Goal: Task Accomplishment & Management: Complete application form

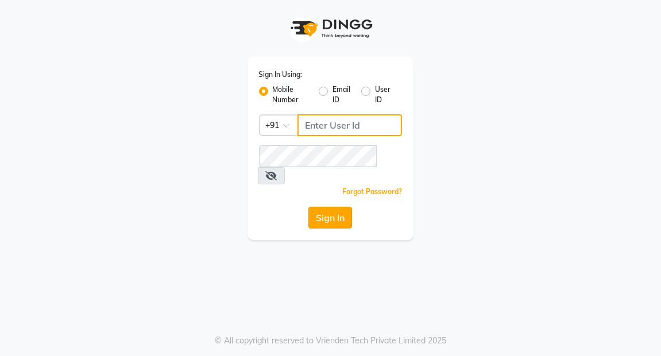
type input "7077710900"
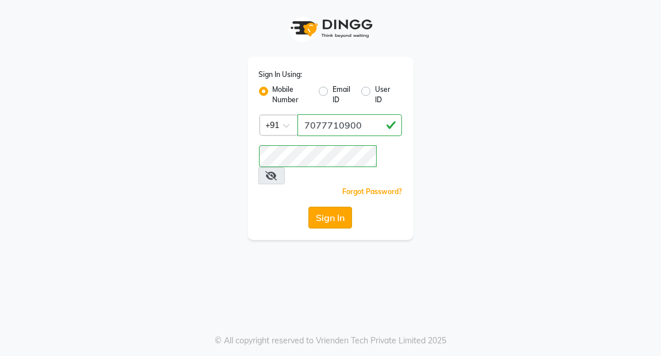
click at [334, 207] on button "Sign In" at bounding box center [330, 218] width 44 height 22
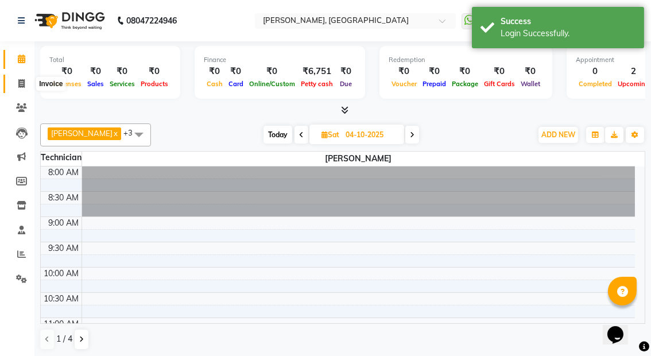
click at [20, 79] on icon at bounding box center [21, 83] width 6 height 9
select select "8974"
select select "service"
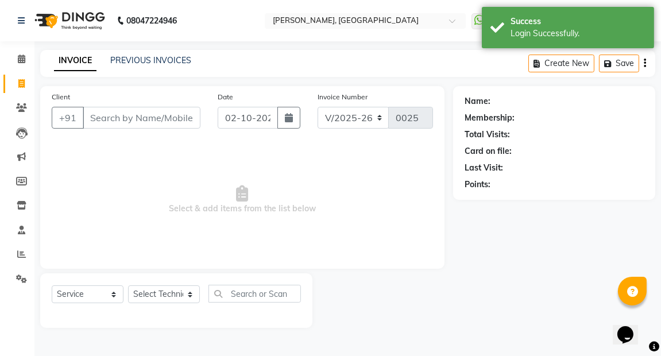
click at [109, 117] on input "Client" at bounding box center [142, 118] width 118 height 22
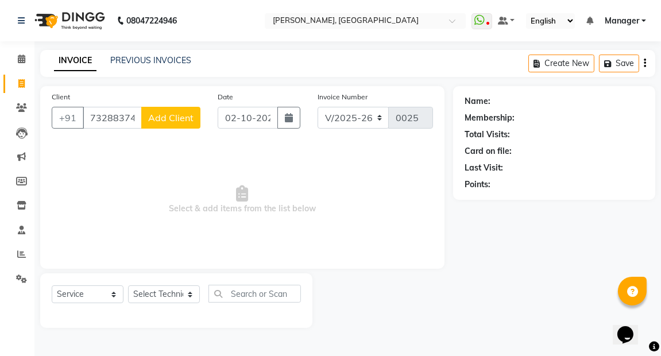
type input "7328837477"
click at [114, 296] on select "Select Service Product Membership Package Voucher Prepaid Gift Card" at bounding box center [88, 294] width 72 height 18
click at [189, 294] on select "Select Technician [PERSON_NAME] kaptan Manager [PERSON_NAME]" at bounding box center [164, 294] width 72 height 18
select select "91021"
click at [128, 285] on select "Select Technician [PERSON_NAME] kaptan Manager [PERSON_NAME]" at bounding box center [164, 294] width 72 height 18
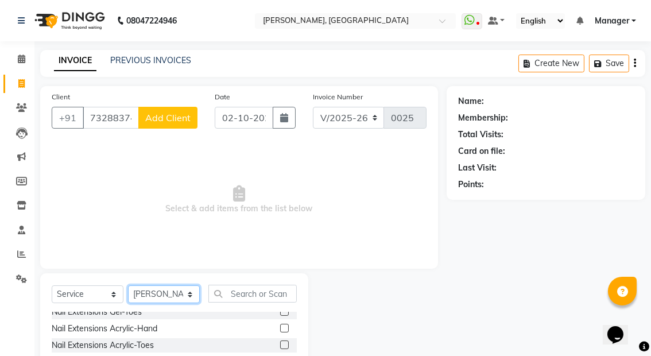
scroll to position [39, 0]
click at [280, 328] on label at bounding box center [284, 329] width 9 height 9
click at [280, 328] on input "checkbox" at bounding box center [283, 329] width 7 height 7
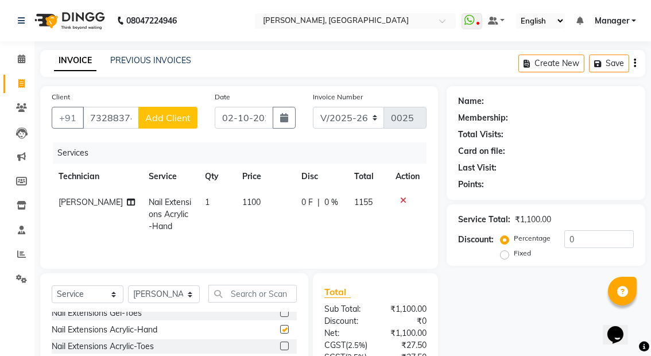
checkbox input "false"
click at [255, 293] on input "text" at bounding box center [252, 294] width 88 height 18
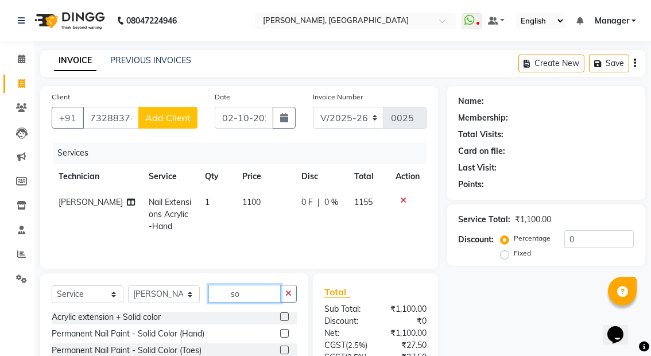
scroll to position [0, 0]
type input "solid col"
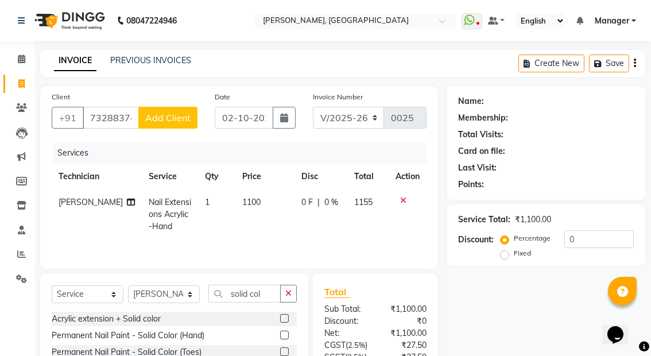
click at [283, 335] on label at bounding box center [284, 335] width 9 height 9
click at [283, 335] on input "checkbox" at bounding box center [283, 335] width 7 height 7
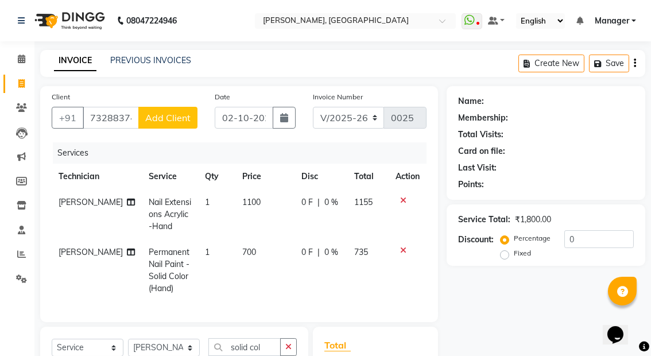
checkbox input "false"
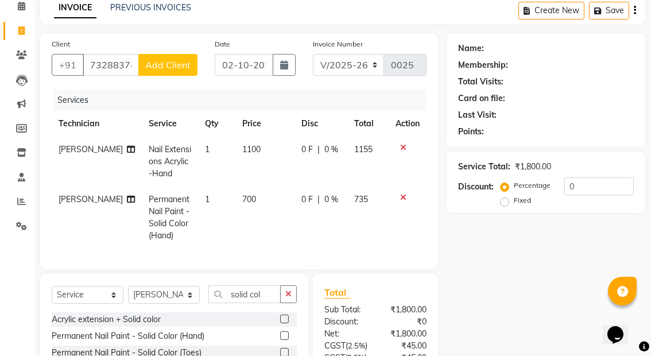
scroll to position [53, 0]
click at [266, 302] on input "solid col" at bounding box center [244, 294] width 72 height 18
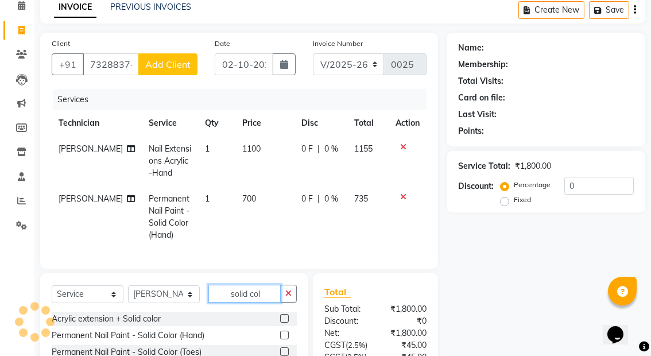
click at [259, 302] on input "solid col" at bounding box center [244, 294] width 72 height 18
type input "s"
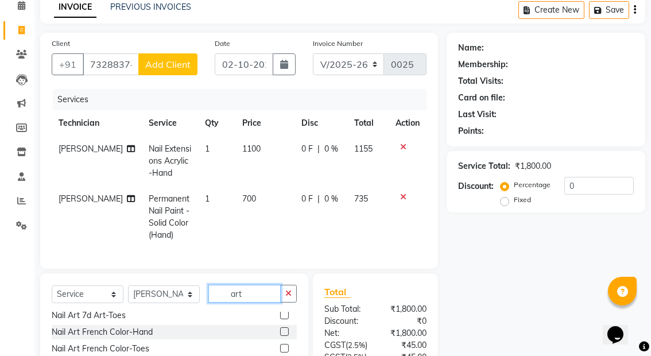
scroll to position [187, 0]
type input "art"
click at [280, 335] on label at bounding box center [284, 331] width 9 height 9
click at [280, 335] on input "checkbox" at bounding box center [283, 331] width 7 height 7
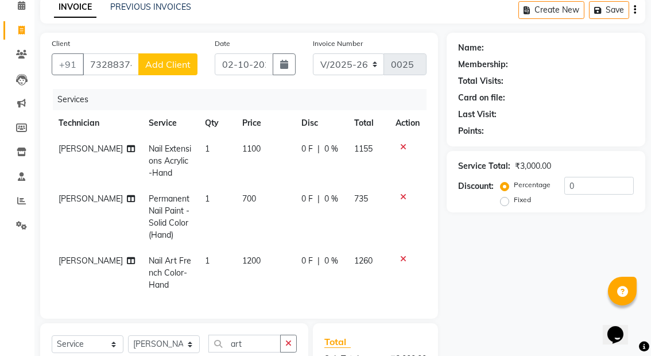
checkbox input "false"
click at [244, 259] on span "1200" at bounding box center [251, 260] width 18 height 10
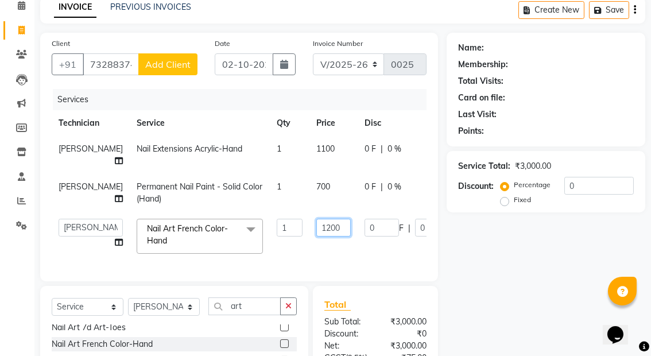
click at [318, 228] on input "1200" at bounding box center [333, 228] width 34 height 18
type input "1000"
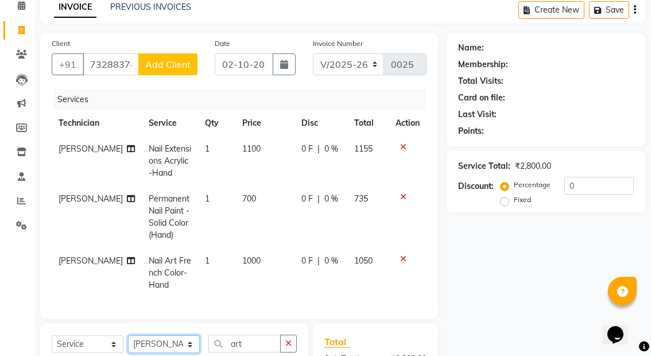
scroll to position [60, 0]
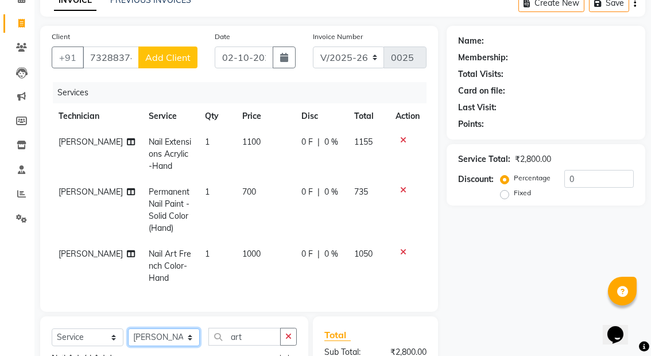
click at [185, 314] on div "Client [PHONE_NUMBER] Add Client Date [DATE] Invoice Number V/2025 V/[PHONE_NUM…" at bounding box center [239, 256] width 415 height 460
select select "92419"
click at [128, 338] on select "Select Technician [PERSON_NAME] kaptan Manager [PERSON_NAME]" at bounding box center [164, 337] width 72 height 18
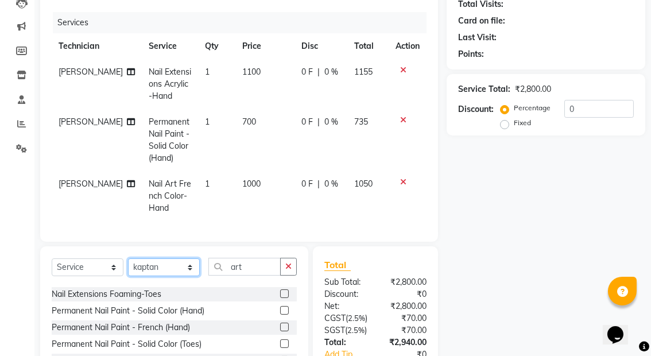
scroll to position [129, 0]
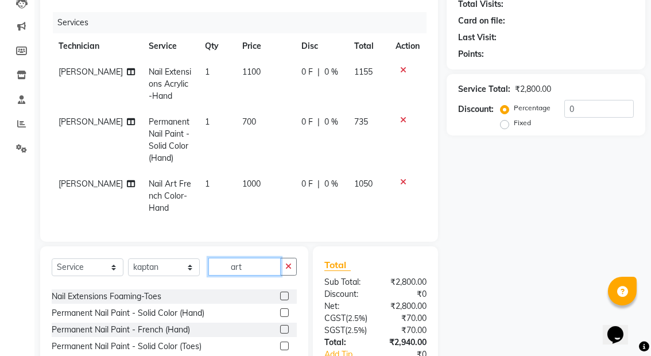
click at [267, 275] on input "art" at bounding box center [244, 267] width 72 height 18
type input "a"
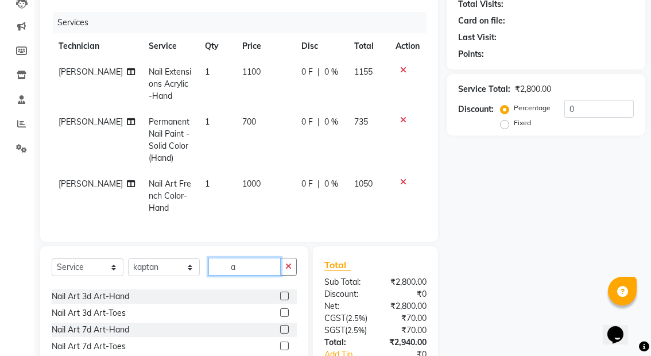
scroll to position [378, 0]
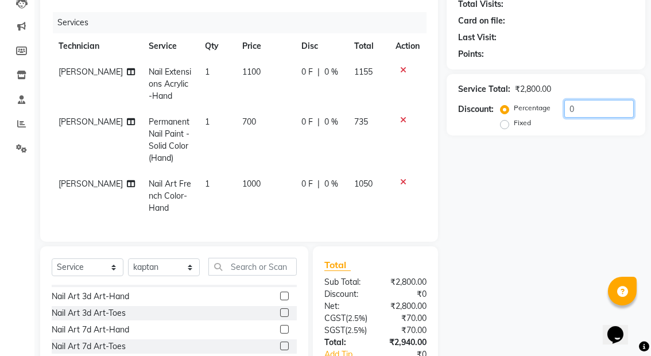
click at [580, 107] on input "0" at bounding box center [598, 109] width 69 height 18
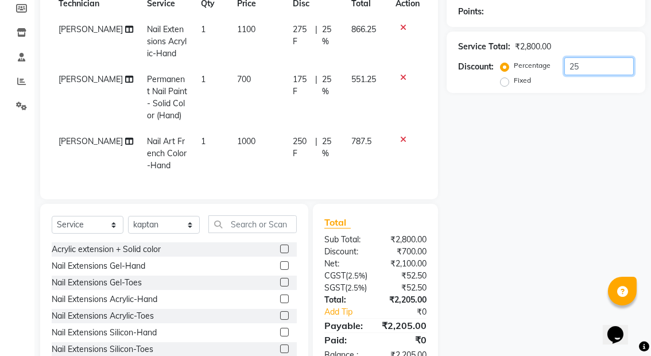
scroll to position [240, 0]
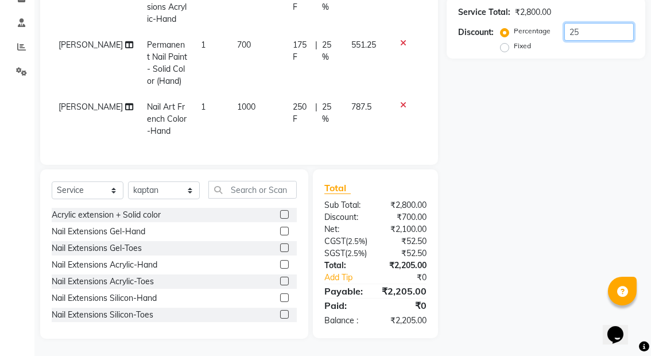
type input "25"
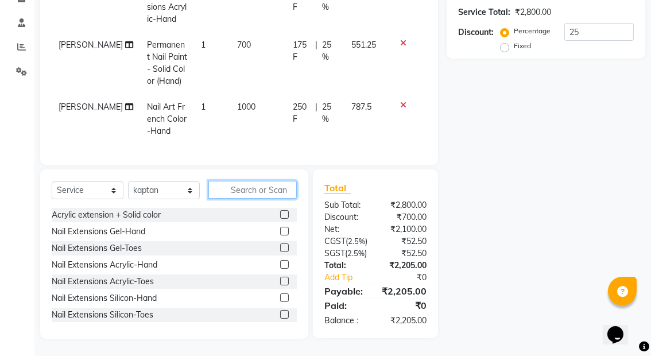
click at [236, 181] on input "text" at bounding box center [252, 190] width 88 height 18
type input "a"
click at [280, 260] on label at bounding box center [284, 264] width 9 height 9
click at [280, 261] on input "checkbox" at bounding box center [283, 264] width 7 height 7
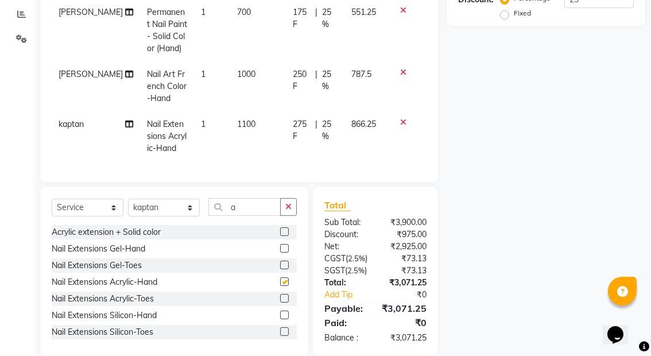
checkbox input "false"
click at [239, 215] on input "a" at bounding box center [244, 207] width 72 height 18
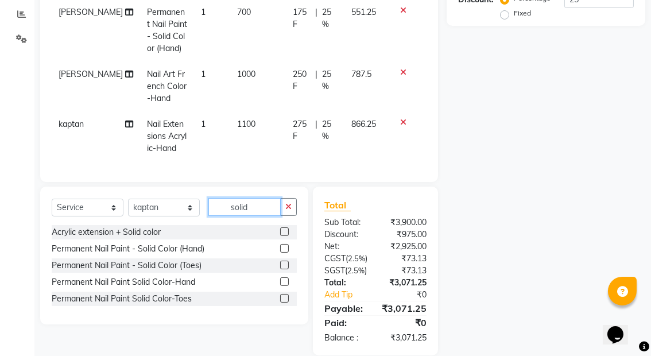
type input "solid"
click at [281, 253] on label at bounding box center [284, 248] width 9 height 9
click at [281, 253] on input "checkbox" at bounding box center [283, 248] width 7 height 7
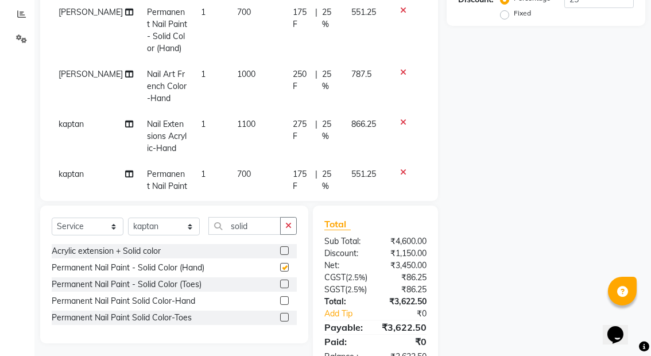
checkbox input "false"
click at [259, 225] on input "solid" at bounding box center [244, 226] width 72 height 18
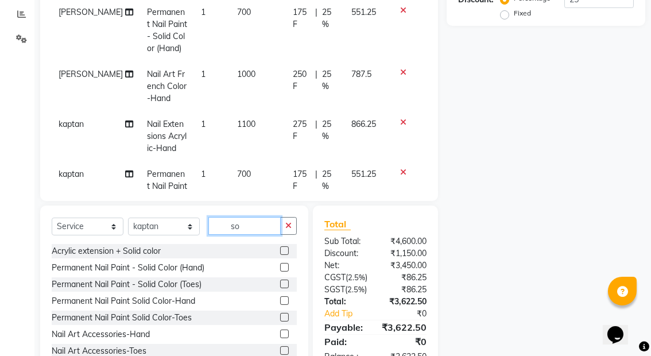
type input "s"
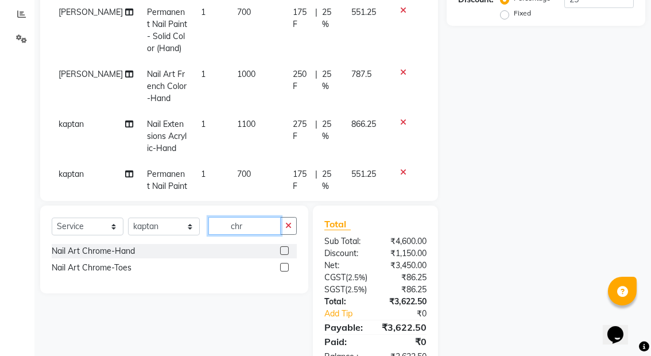
type input "chr"
click at [284, 251] on label at bounding box center [284, 250] width 9 height 9
click at [284, 251] on input "checkbox" at bounding box center [283, 250] width 7 height 7
checkbox input "false"
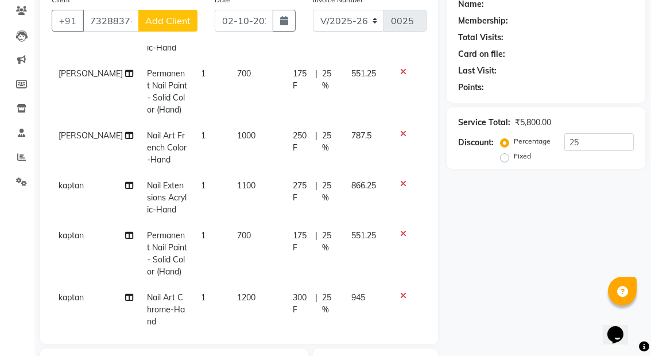
scroll to position [103, 0]
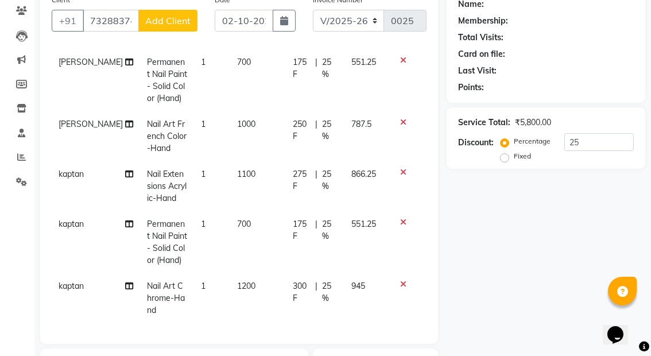
click at [239, 281] on span "1200" at bounding box center [246, 286] width 18 height 10
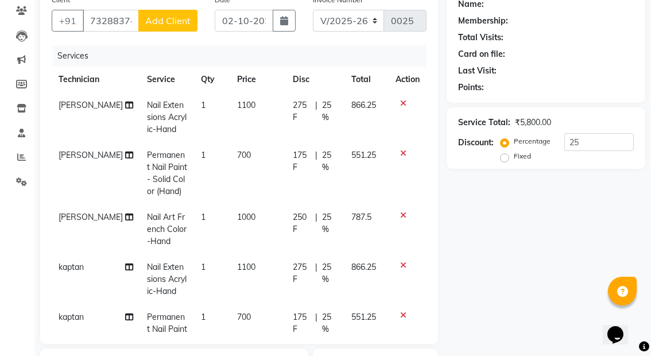
select select "92419"
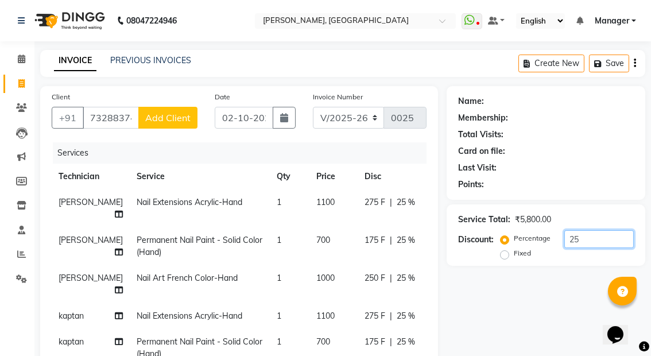
click at [600, 233] on input "25" at bounding box center [598, 239] width 69 height 18
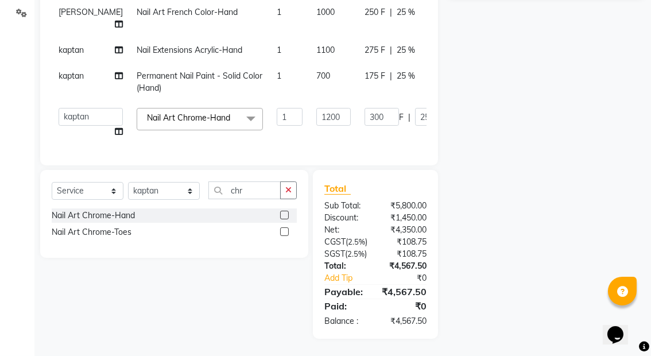
scroll to position [298, 0]
drag, startPoint x: 361, startPoint y: 307, endPoint x: 223, endPoint y: 318, distance: 138.8
click at [223, 318] on div "Select Service Product Membership Package Voucher Prepaid Gift Card Select Tech…" at bounding box center [170, 254] width 277 height 169
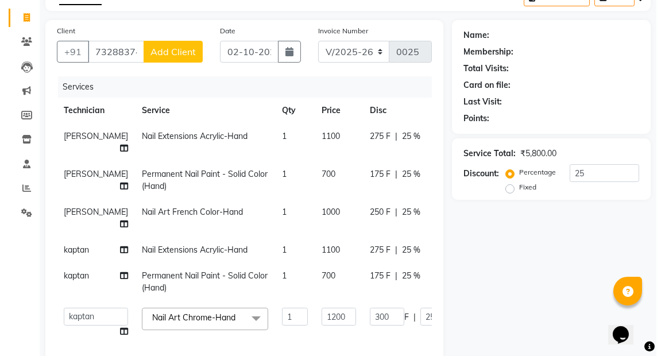
scroll to position [55, 0]
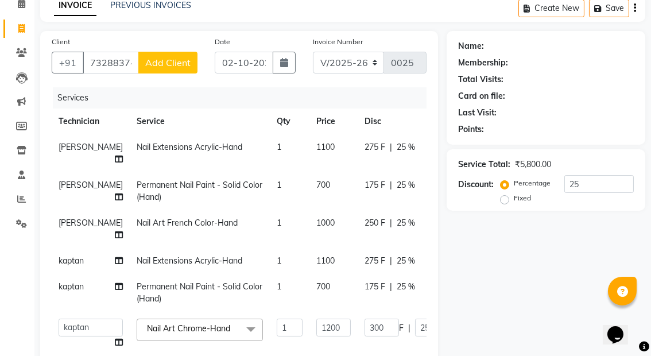
click at [168, 64] on span "Add Client" at bounding box center [167, 62] width 45 height 11
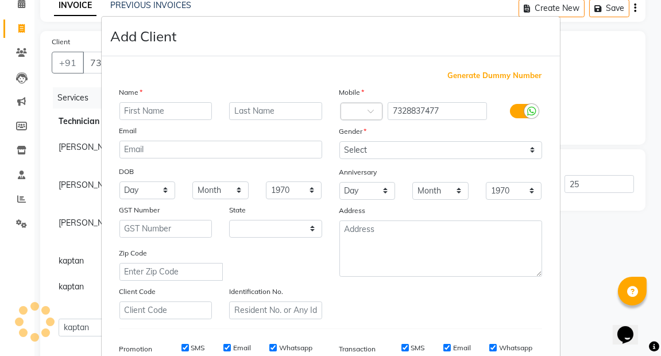
select select "21"
type input "s"
type input "DR [PERSON_NAME]"
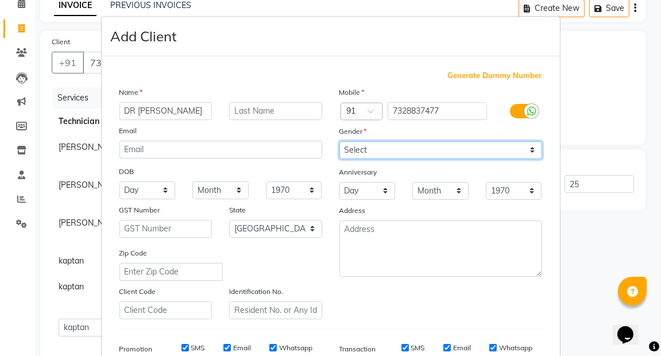
click at [529, 149] on select "Select [DEMOGRAPHIC_DATA] [DEMOGRAPHIC_DATA] Other Prefer Not To Say" at bounding box center [440, 150] width 203 height 18
select select "[DEMOGRAPHIC_DATA]"
click at [339, 141] on select "Select [DEMOGRAPHIC_DATA] [DEMOGRAPHIC_DATA] Other Prefer Not To Say" at bounding box center [440, 150] width 203 height 18
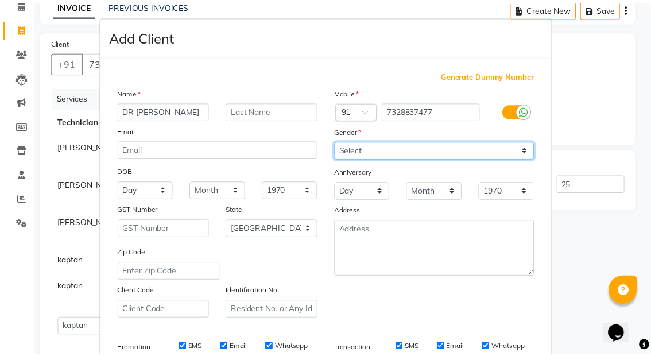
scroll to position [173, 0]
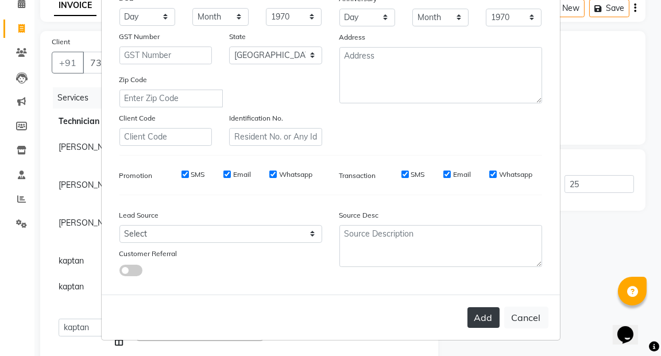
click at [480, 320] on button "Add" at bounding box center [483, 317] width 32 height 21
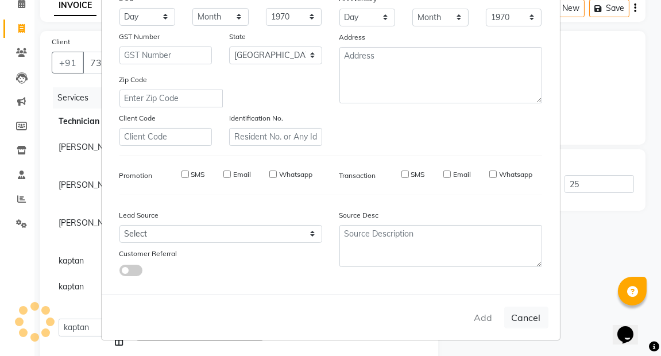
type input "73******77"
type input "0"
select select
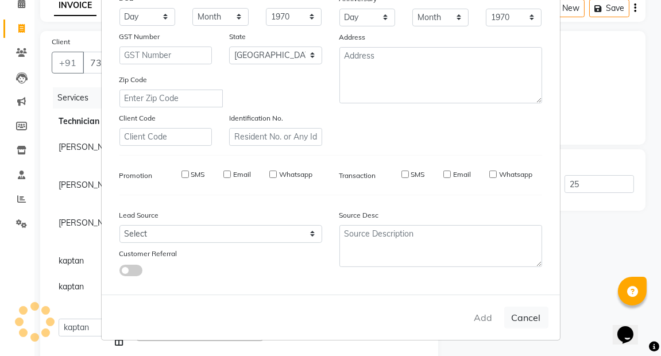
select select
select select "null"
select select
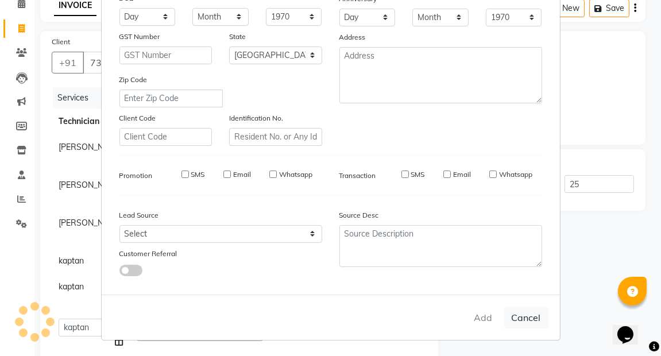
select select
checkbox input "false"
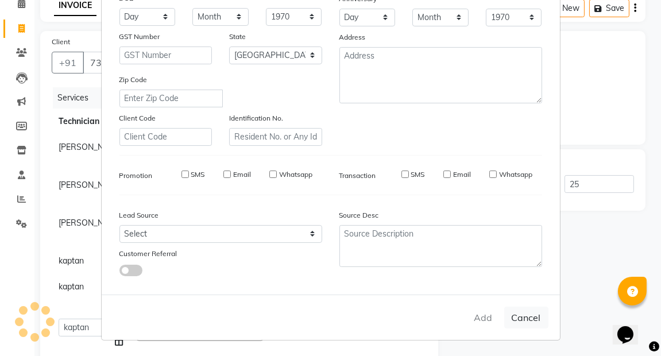
checkbox input "false"
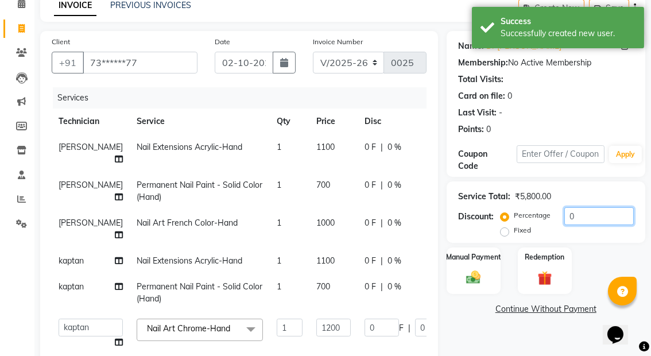
click at [580, 217] on input "0" at bounding box center [598, 216] width 69 height 18
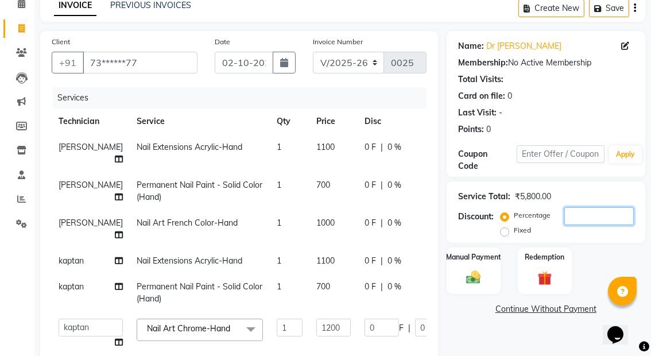
type input "2"
type input "24"
type input "2"
type input "25"
type input "300"
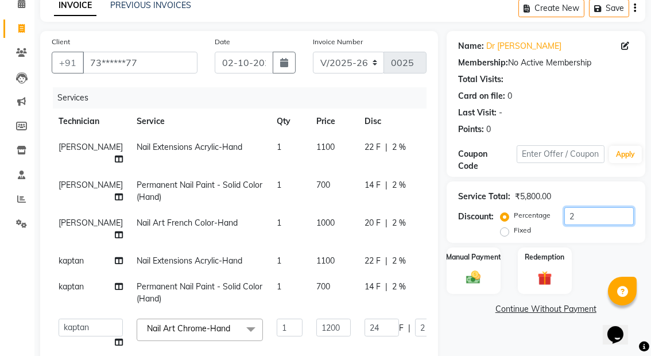
type input "25"
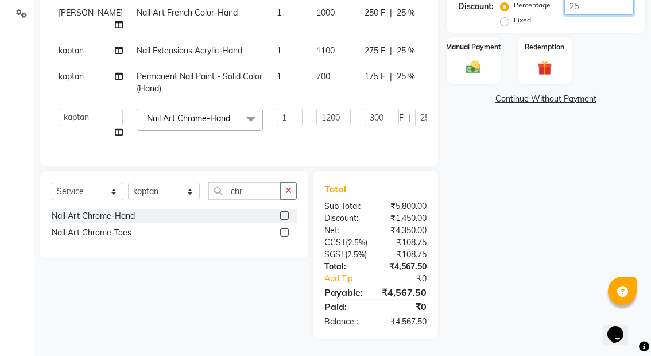
scroll to position [298, 0]
type input "25"
click at [471, 58] on img at bounding box center [473, 66] width 24 height 17
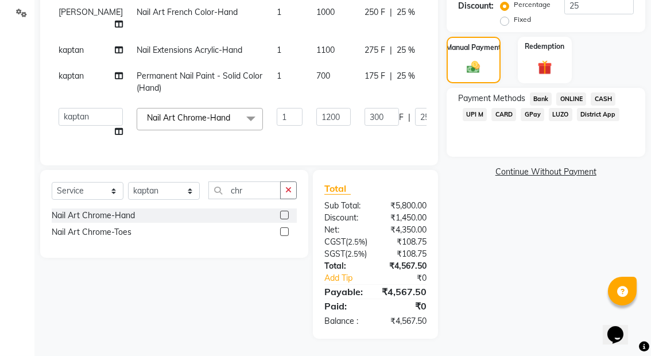
click at [476, 108] on span "UPI M" at bounding box center [475, 114] width 25 height 13
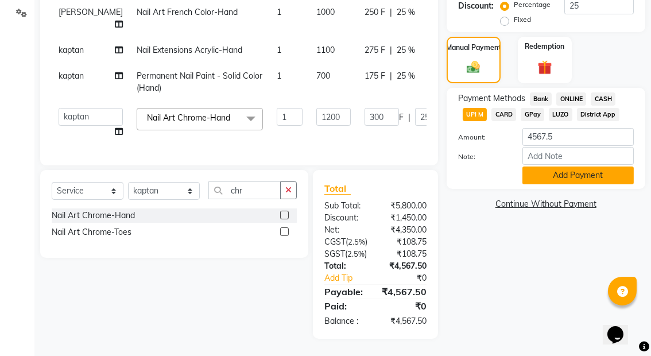
click at [566, 166] on button "Add Payment" at bounding box center [577, 175] width 111 height 18
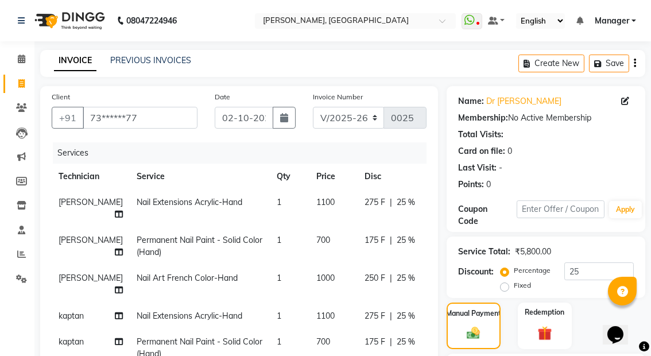
scroll to position [335, 0]
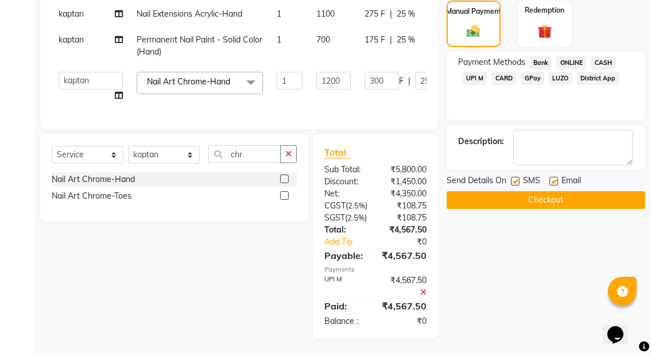
click at [561, 191] on button "Checkout" at bounding box center [545, 200] width 199 height 18
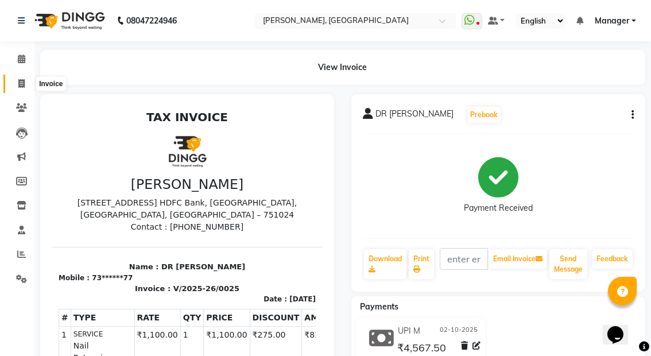
click at [21, 84] on icon at bounding box center [21, 83] width 6 height 9
select select "service"
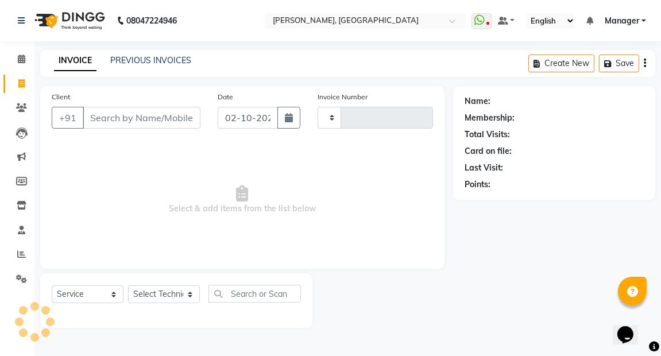
type input "0026"
select select "8974"
click at [142, 120] on input "Client" at bounding box center [142, 118] width 118 height 22
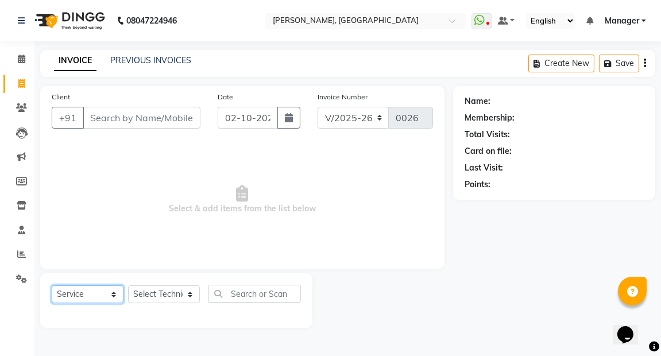
click at [115, 293] on select "Select Service Product Membership Package Voucher Prepaid Gift Card" at bounding box center [88, 294] width 72 height 18
click at [52, 285] on select "Select Service Product Membership Package Voucher Prepaid Gift Card" at bounding box center [88, 294] width 72 height 18
click at [190, 296] on select "Select Technician [PERSON_NAME] kaptan Manager [PERSON_NAME]" at bounding box center [164, 294] width 72 height 18
select select "91021"
click at [128, 285] on select "Select Technician [PERSON_NAME] kaptan Manager [PERSON_NAME]" at bounding box center [164, 294] width 72 height 18
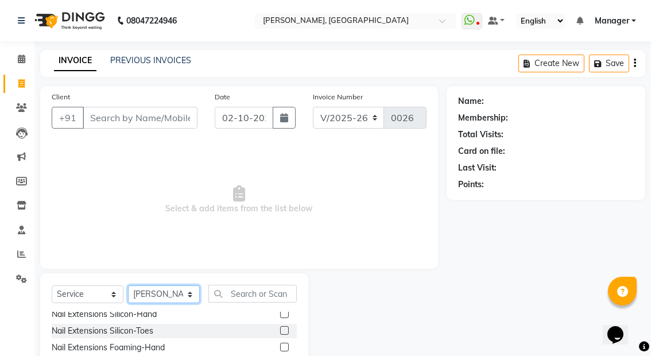
scroll to position [89, 0]
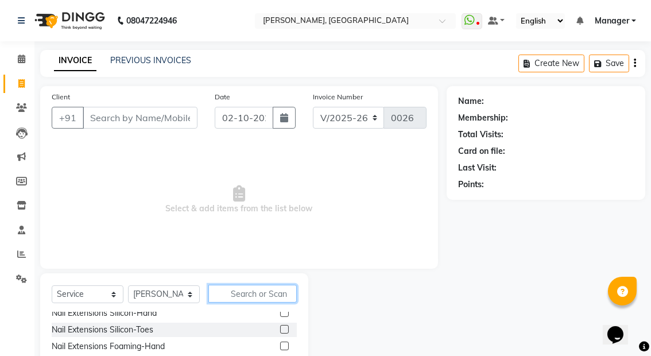
click at [246, 293] on input "text" at bounding box center [252, 294] width 88 height 18
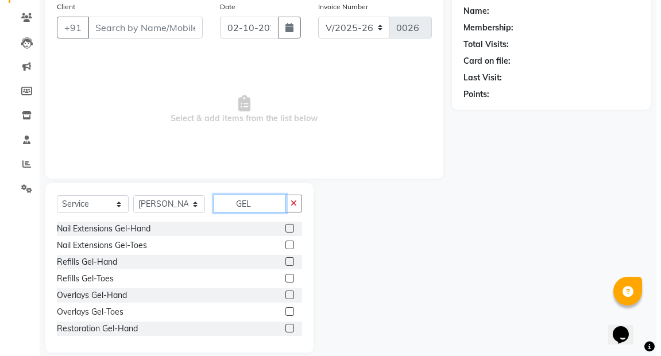
scroll to position [84, 0]
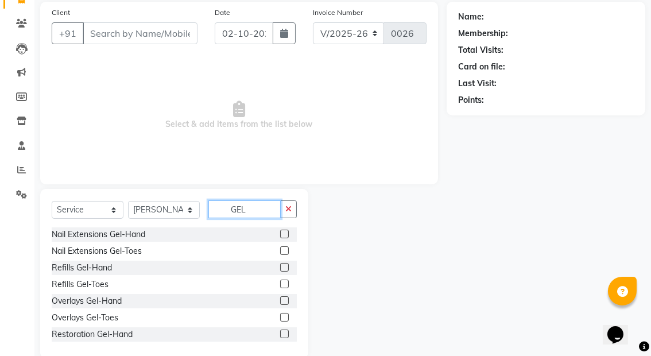
type input "GEL"
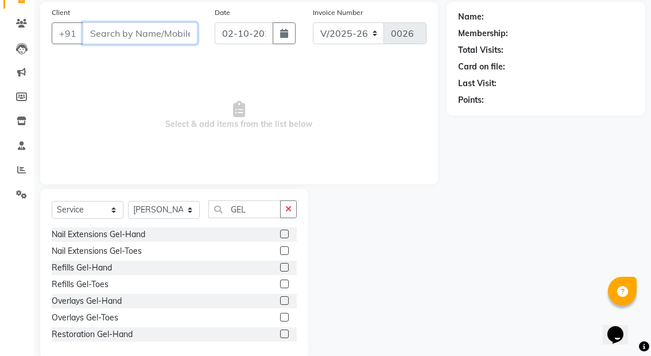
click at [141, 35] on input "Client" at bounding box center [140, 33] width 115 height 22
type input "8"
type input "8338018240"
click at [155, 33] on span "Add Client" at bounding box center [167, 33] width 45 height 11
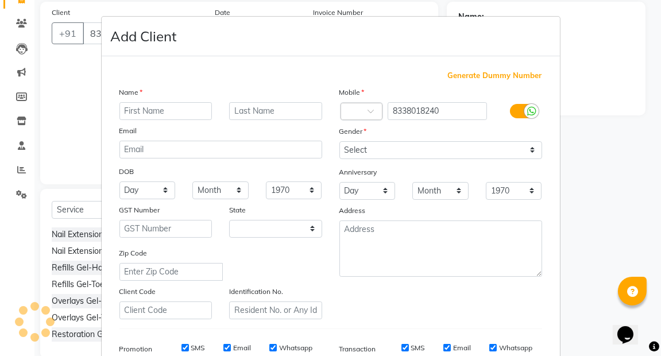
select select "21"
click at [152, 107] on input "text" at bounding box center [165, 111] width 93 height 18
type input "DEEPA"
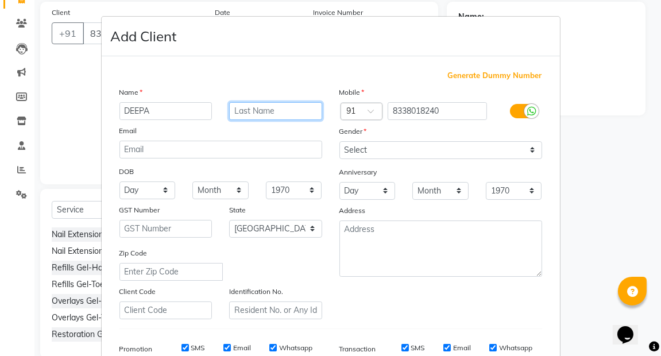
click at [248, 107] on input "text" at bounding box center [275, 111] width 93 height 18
type input "MANDAL"
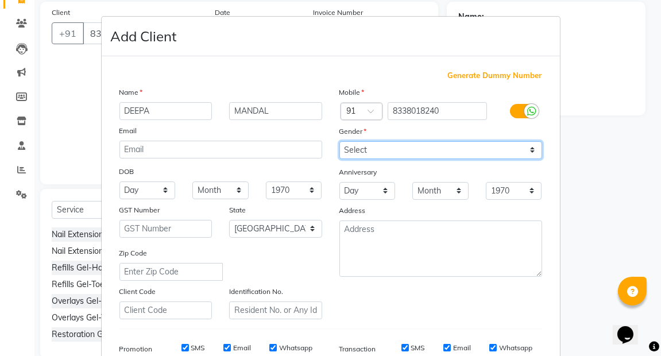
click at [527, 149] on select "Select [DEMOGRAPHIC_DATA] [DEMOGRAPHIC_DATA] Other Prefer Not To Say" at bounding box center [440, 150] width 203 height 18
select select "[DEMOGRAPHIC_DATA]"
click at [339, 141] on select "Select [DEMOGRAPHIC_DATA] [DEMOGRAPHIC_DATA] Other Prefer Not To Say" at bounding box center [440, 150] width 203 height 18
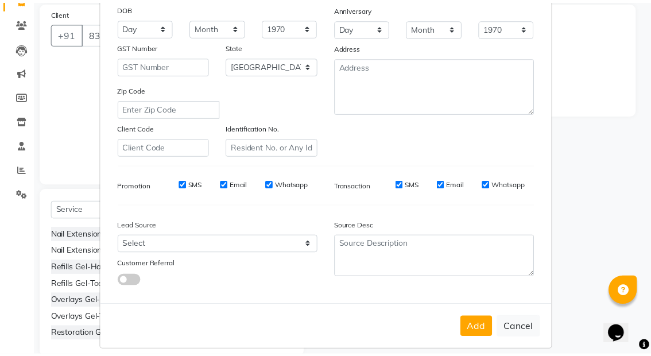
scroll to position [173, 0]
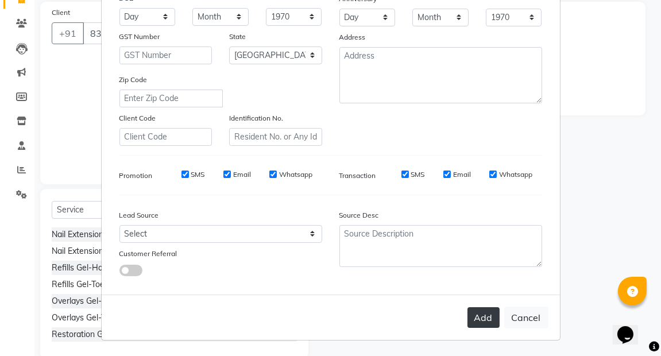
click at [479, 317] on button "Add" at bounding box center [483, 317] width 32 height 21
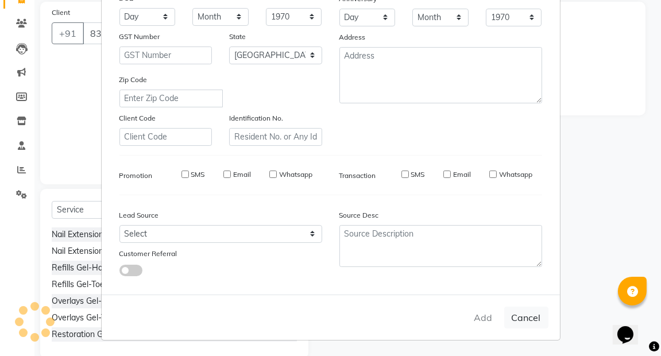
type input "83******40"
select select
select select "null"
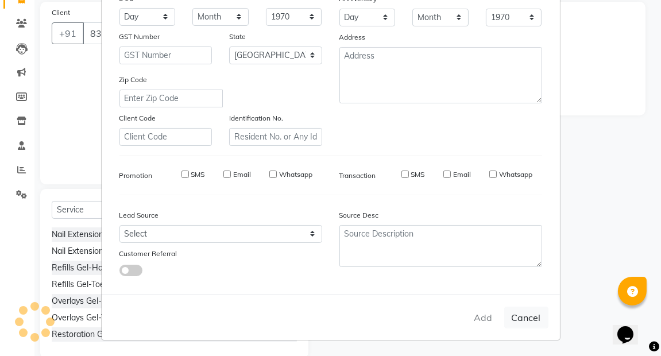
select select
checkbox input "false"
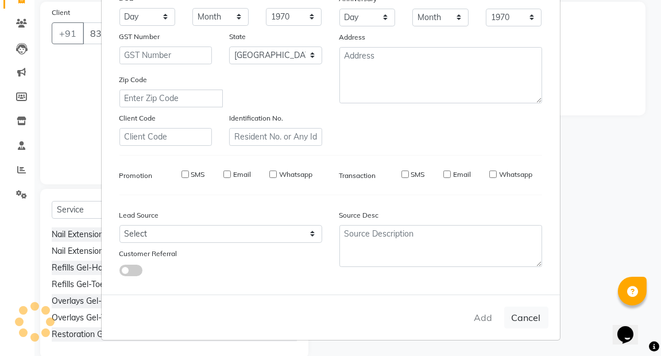
checkbox input "false"
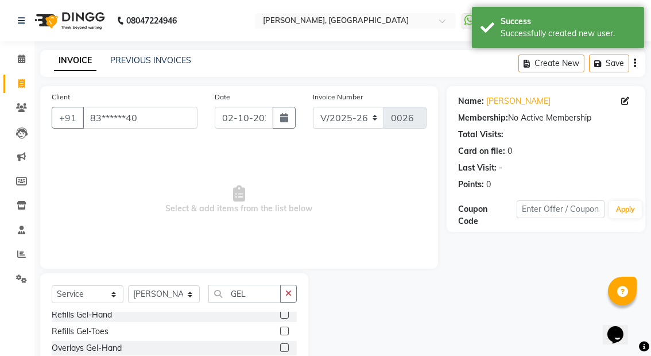
scroll to position [39, 0]
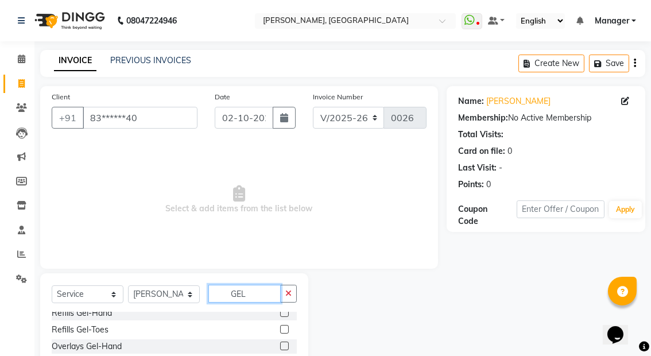
click at [255, 294] on input "GEL" at bounding box center [244, 294] width 72 height 18
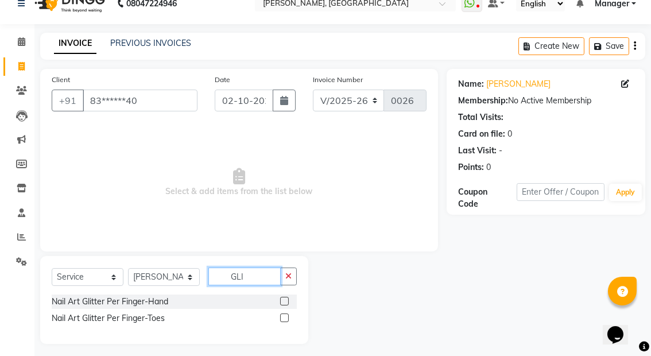
scroll to position [22, 0]
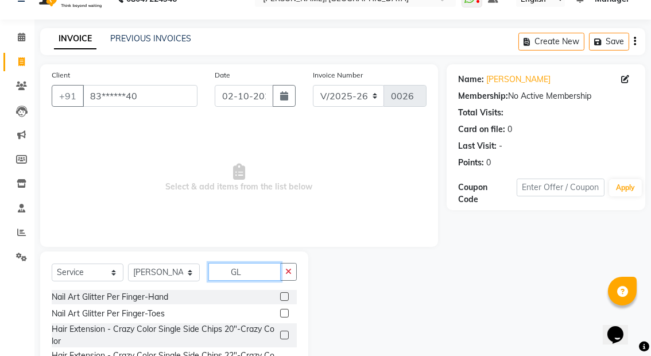
type input "G"
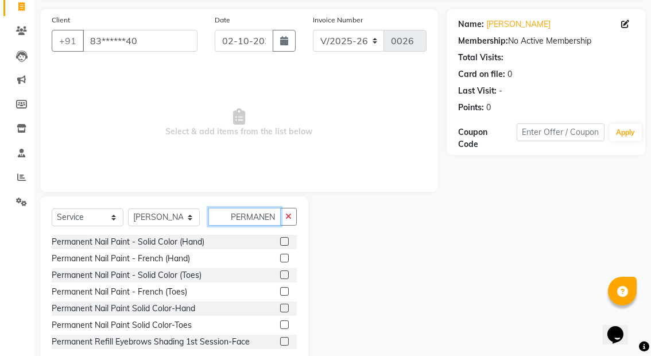
scroll to position [0, 0]
type input "P"
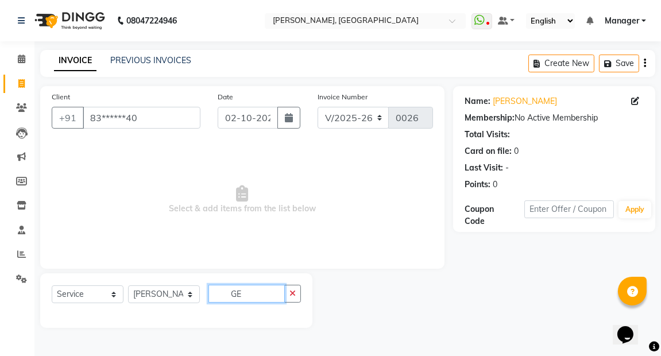
type input "G"
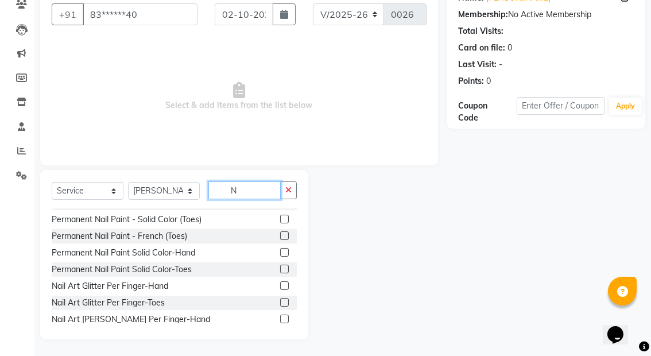
scroll to position [178, 0]
type input "N"
click at [280, 248] on label at bounding box center [284, 252] width 9 height 9
click at [280, 250] on input "checkbox" at bounding box center [283, 253] width 7 height 7
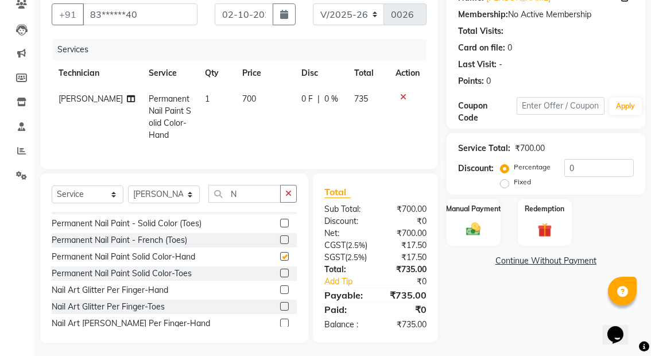
checkbox input "false"
click at [244, 201] on input "N" at bounding box center [244, 194] width 72 height 18
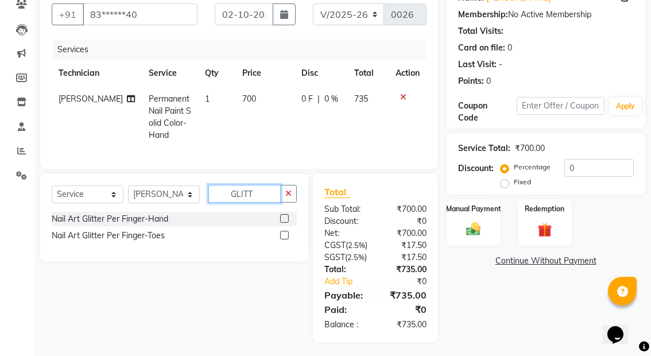
type input "GLITT"
click at [285, 223] on label at bounding box center [284, 218] width 9 height 9
click at [285, 223] on input "checkbox" at bounding box center [283, 218] width 7 height 7
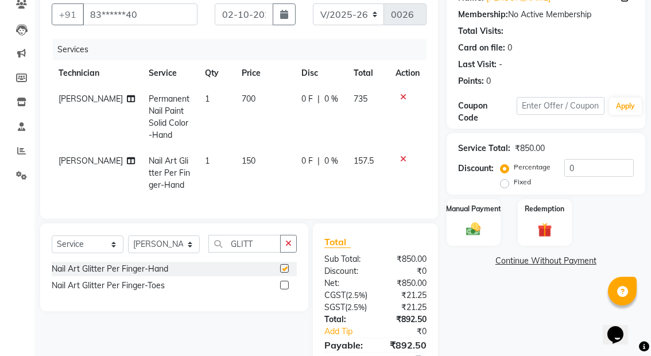
checkbox input "false"
click at [258, 253] on input "GLITT" at bounding box center [244, 244] width 72 height 18
type input "GLI"
click at [281, 273] on label at bounding box center [284, 268] width 9 height 9
click at [281, 273] on input "checkbox" at bounding box center [283, 268] width 7 height 7
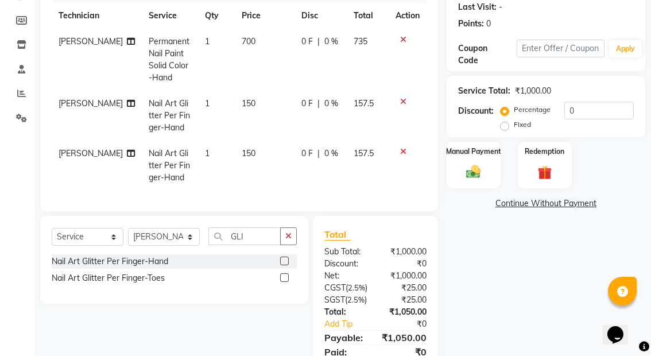
scroll to position [161, 0]
click at [288, 265] on label at bounding box center [284, 261] width 9 height 9
click at [288, 265] on input "checkbox" at bounding box center [283, 261] width 7 height 7
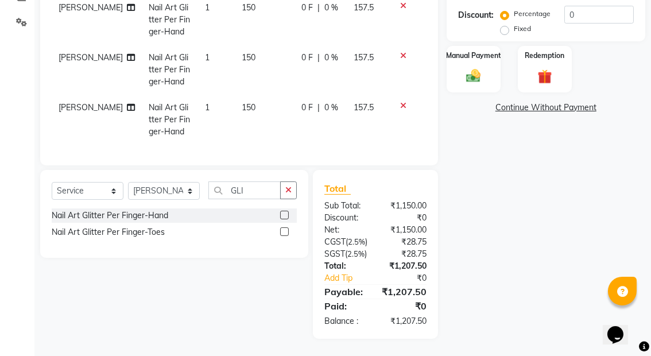
scroll to position [264, 0]
click at [283, 212] on label at bounding box center [284, 215] width 9 height 9
click at [283, 212] on input "checkbox" at bounding box center [283, 215] width 7 height 7
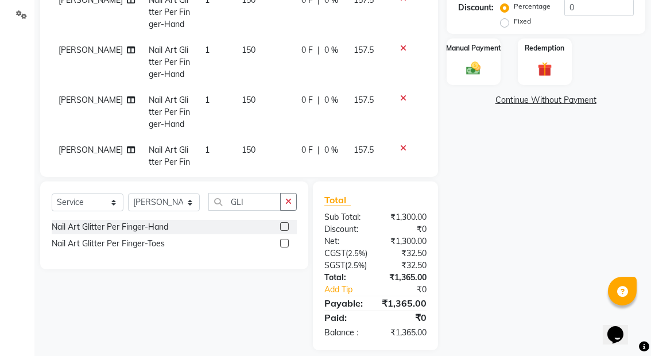
click at [285, 220] on div at bounding box center [288, 227] width 17 height 14
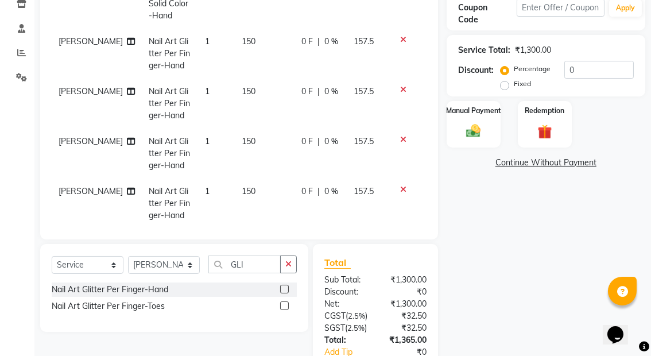
scroll to position [41, 0]
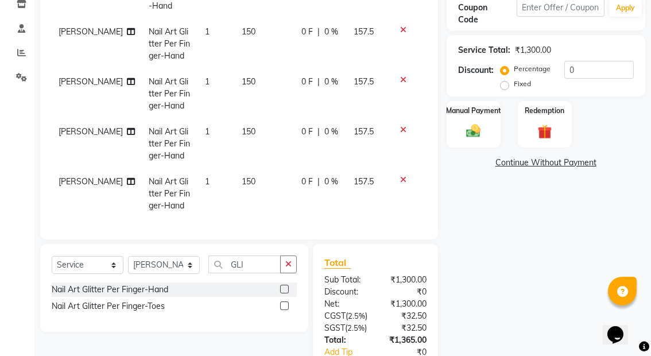
click at [282, 289] on label at bounding box center [284, 289] width 9 height 9
click at [282, 289] on input "checkbox" at bounding box center [283, 289] width 7 height 7
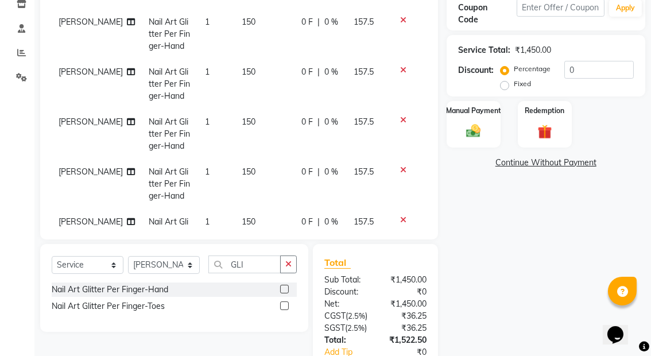
click at [285, 289] on label at bounding box center [284, 289] width 9 height 9
click at [285, 289] on input "checkbox" at bounding box center [283, 289] width 7 height 7
click at [285, 289] on label at bounding box center [284, 289] width 9 height 9
click at [285, 289] on input "checkbox" at bounding box center [283, 289] width 7 height 7
click at [285, 289] on label at bounding box center [284, 289] width 9 height 9
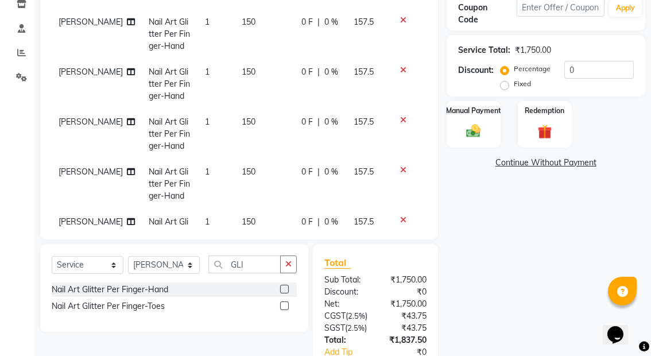
click at [285, 289] on input "checkbox" at bounding box center [283, 289] width 7 height 7
click at [285, 289] on label at bounding box center [284, 289] width 9 height 9
click at [285, 289] on input "checkbox" at bounding box center [283, 289] width 7 height 7
click at [285, 289] on label at bounding box center [284, 289] width 9 height 9
click at [285, 289] on input "checkbox" at bounding box center [283, 289] width 7 height 7
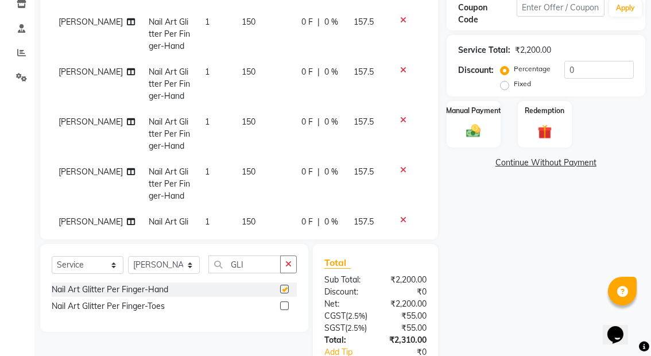
checkbox input "false"
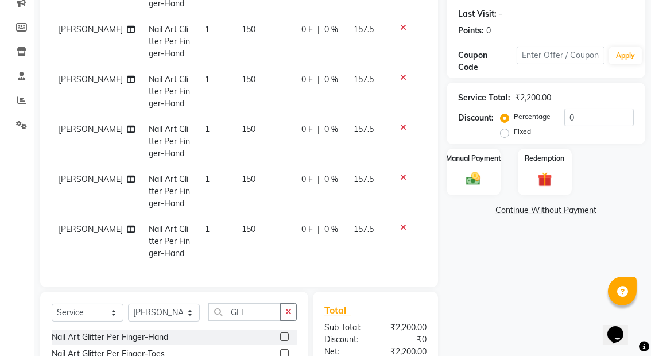
scroll to position [154, 0]
click at [602, 115] on input "0" at bounding box center [598, 117] width 69 height 18
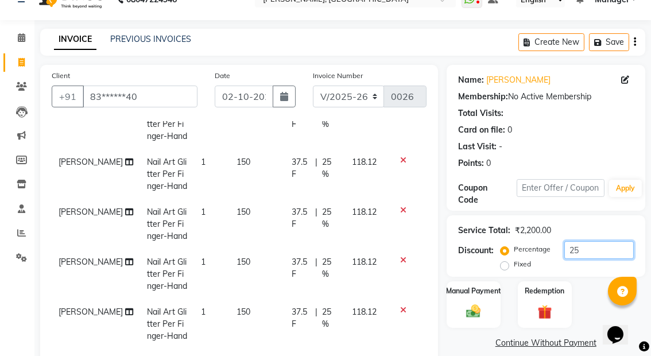
scroll to position [299, 0]
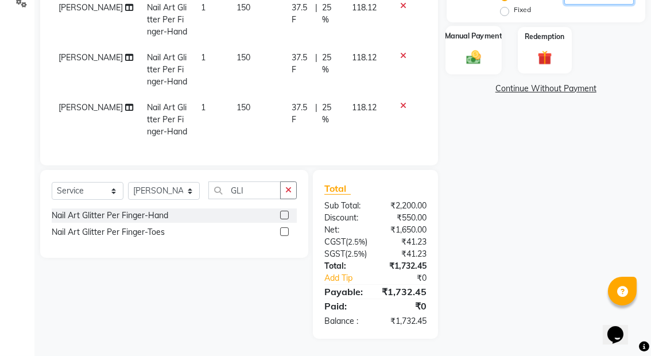
type input "25"
click at [475, 48] on img at bounding box center [473, 56] width 24 height 17
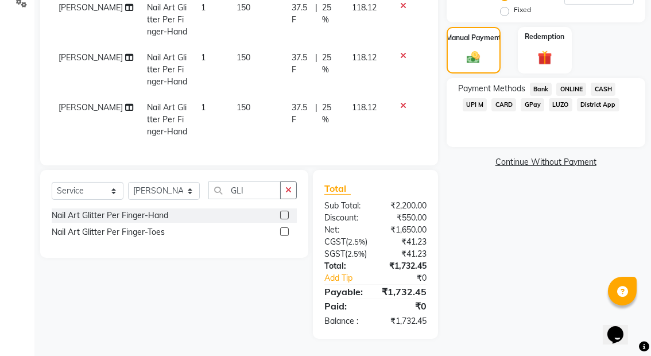
click at [475, 98] on span "UPI M" at bounding box center [475, 104] width 25 height 13
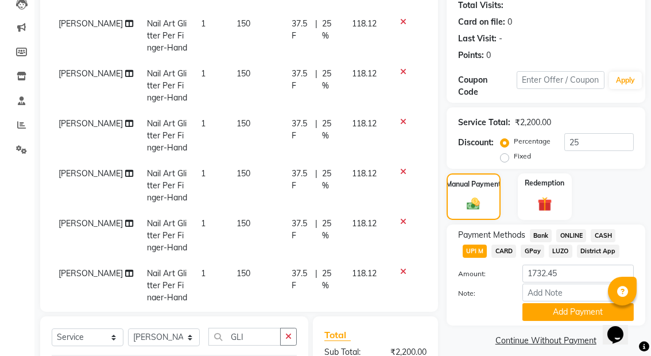
scroll to position [340, 0]
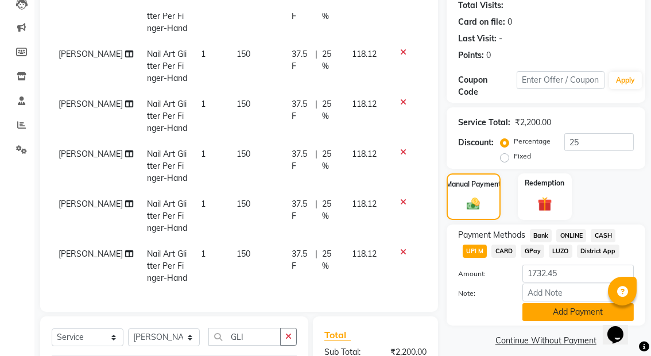
click at [564, 312] on button "Add Payment" at bounding box center [577, 312] width 111 height 18
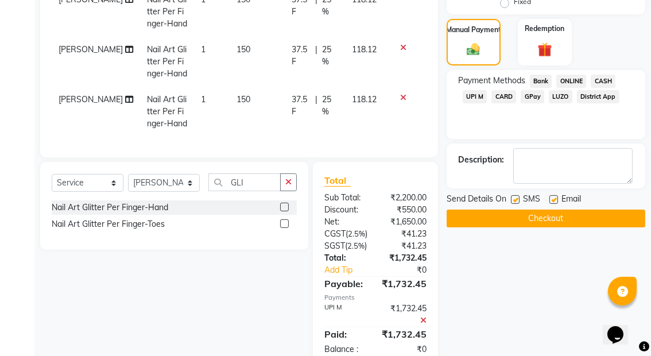
scroll to position [286, 0]
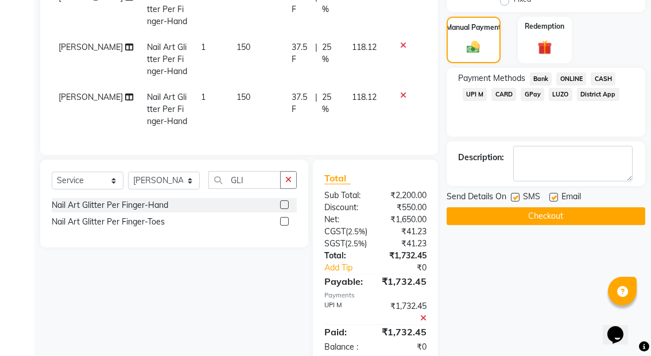
click at [539, 304] on div "Name: [PERSON_NAME] Membership: No Active Membership Total Visits: Card on file…" at bounding box center [549, 82] width 207 height 564
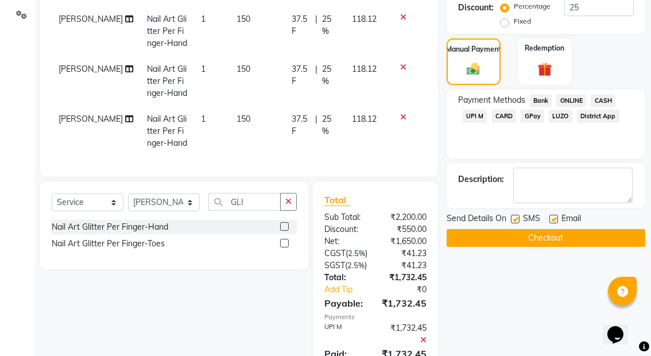
scroll to position [266, 0]
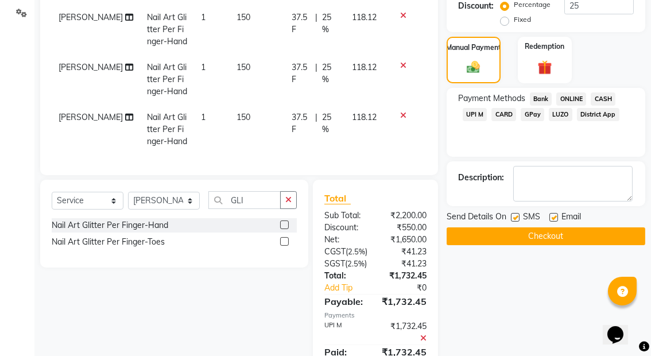
click at [523, 236] on button "Checkout" at bounding box center [545, 236] width 199 height 18
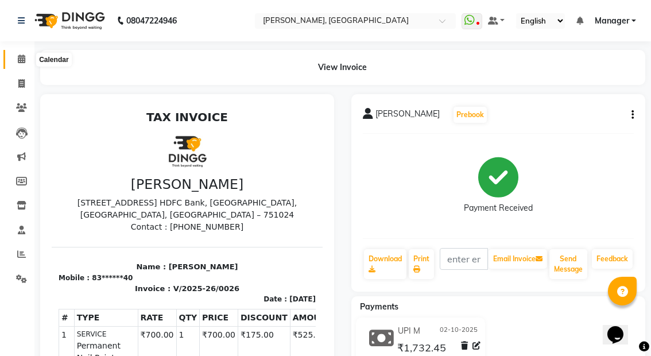
click at [20, 60] on icon at bounding box center [21, 59] width 7 height 9
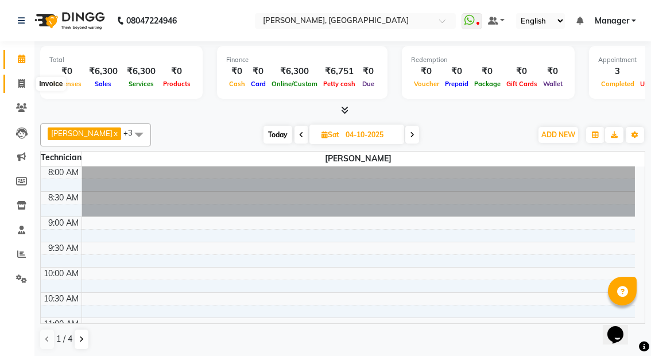
click at [23, 79] on icon at bounding box center [21, 83] width 6 height 9
select select "service"
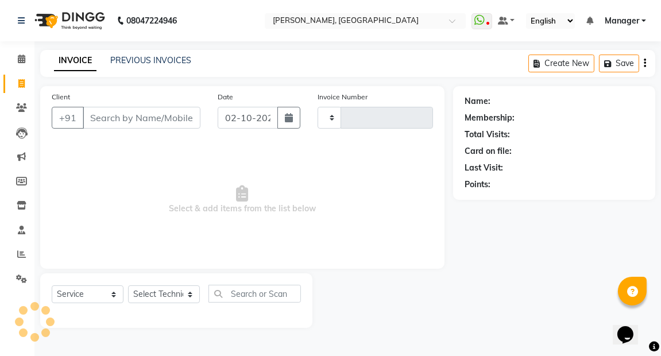
type input "0027"
select select "8974"
click at [162, 61] on link "PREVIOUS INVOICES" at bounding box center [150, 60] width 81 height 10
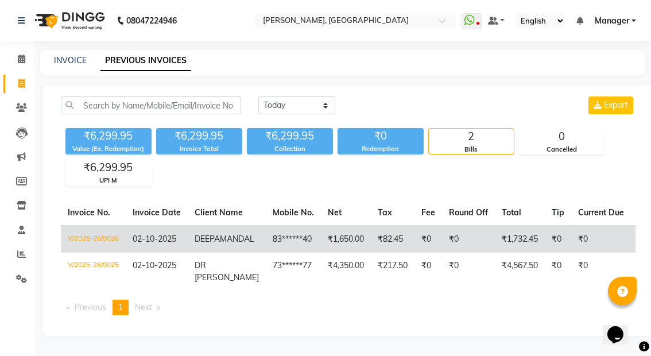
click at [275, 233] on td "83******40" at bounding box center [293, 239] width 55 height 27
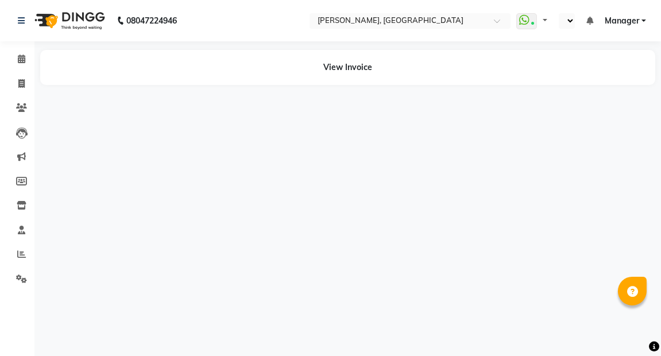
select select "en"
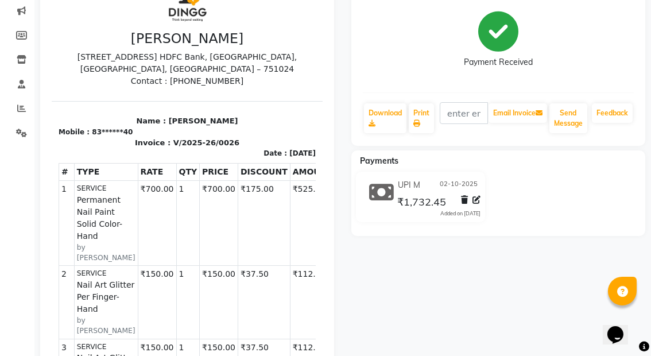
scroll to position [147, 0]
